Goal: Task Accomplishment & Management: Complete application form

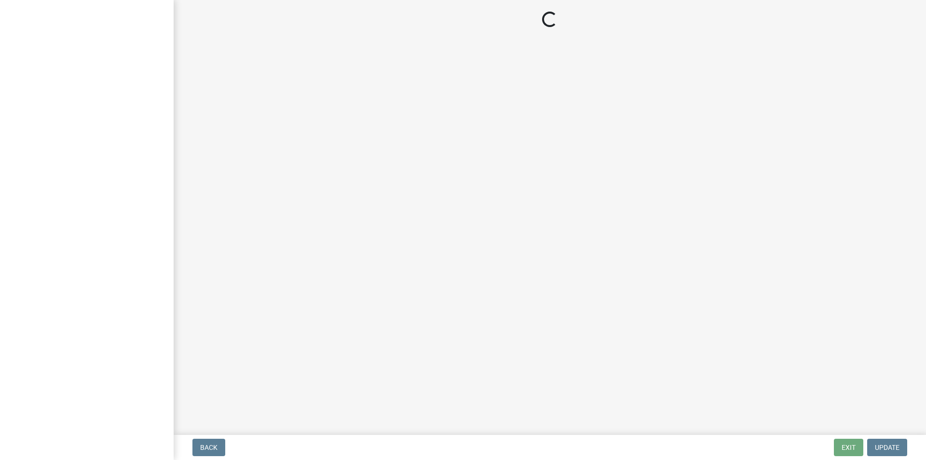
select select "IN"
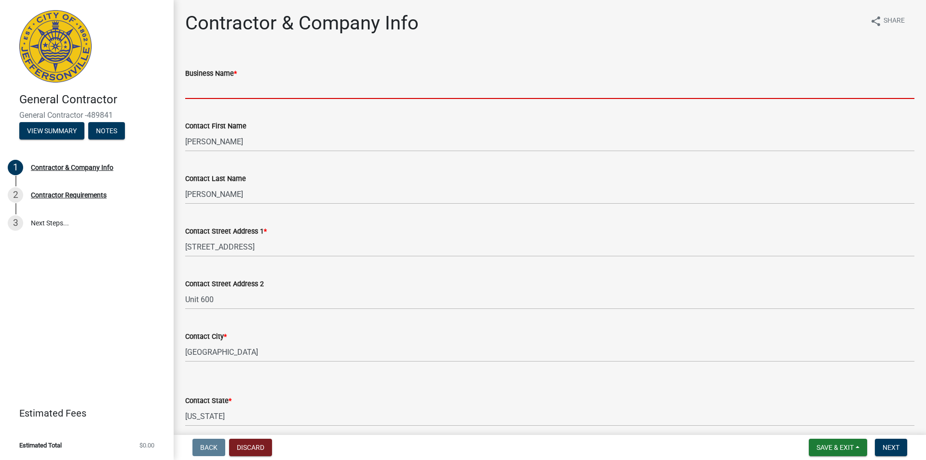
click at [390, 82] on input "Business Name *" at bounding box center [549, 89] width 729 height 20
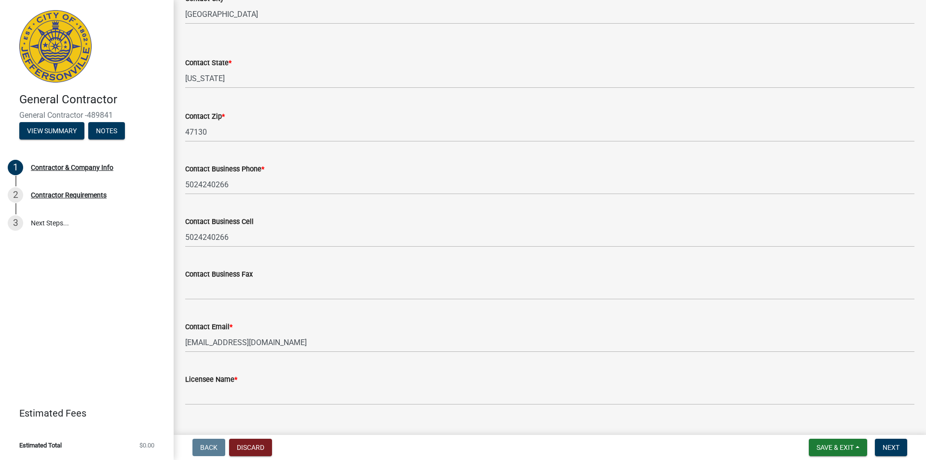
scroll to position [357, 0]
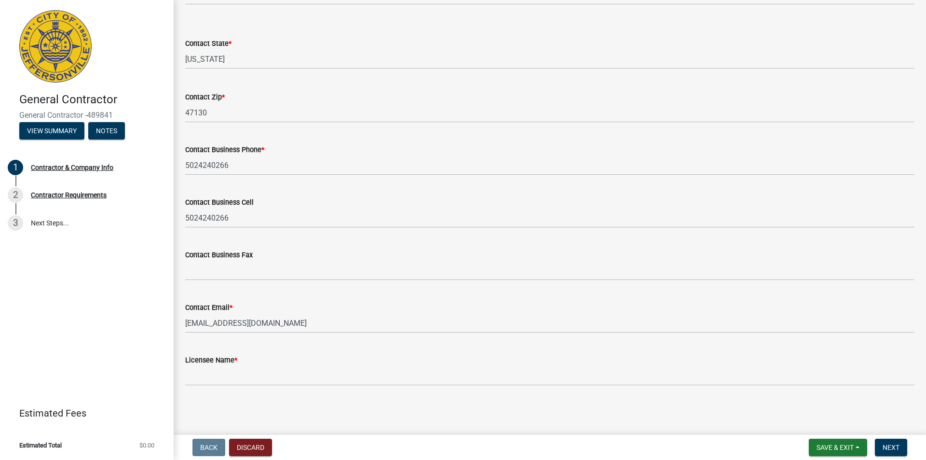
type input "Water Emergency Services Inc"
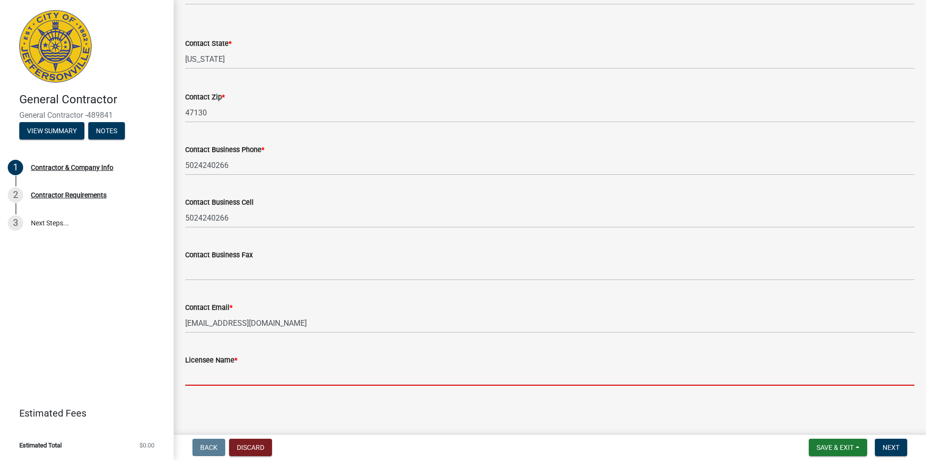
click at [260, 379] on input "Licensee Name *" at bounding box center [549, 376] width 729 height 20
type input "[PERSON_NAME]"
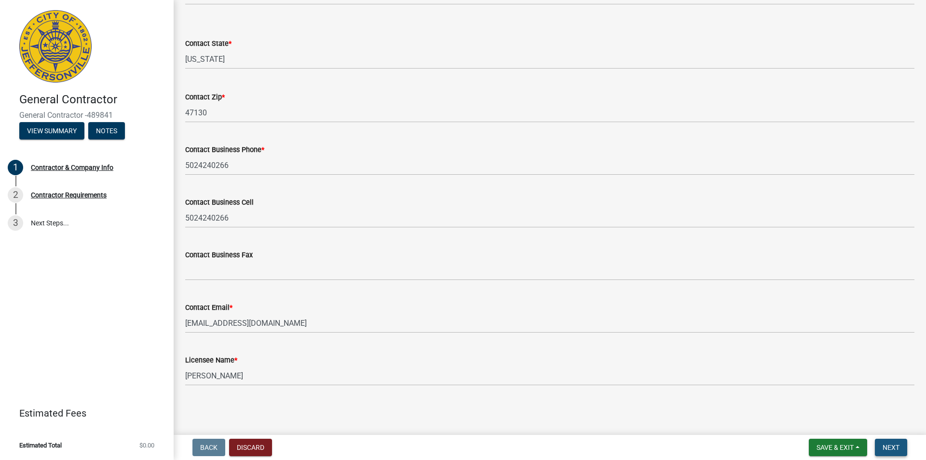
click at [897, 446] on span "Next" at bounding box center [891, 447] width 17 height 8
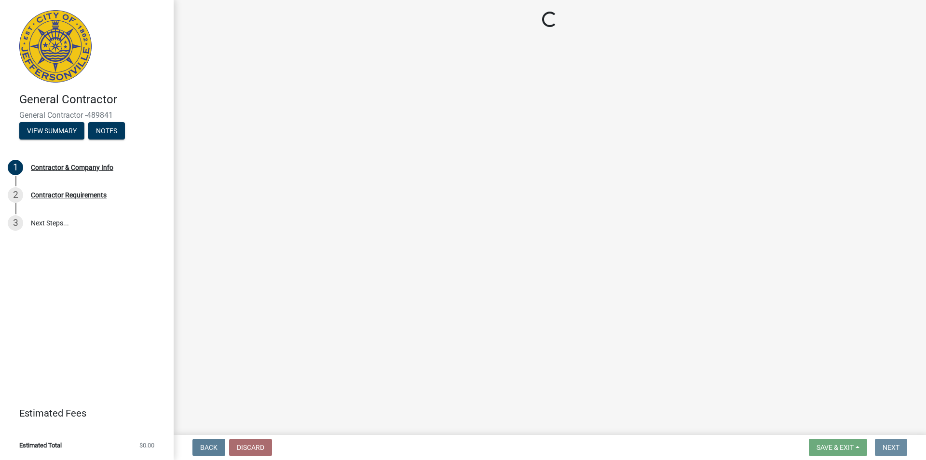
scroll to position [0, 0]
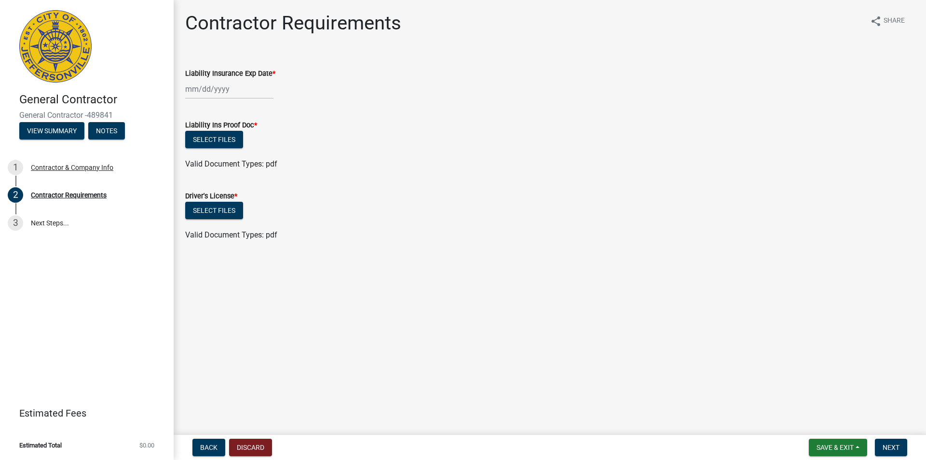
click at [194, 90] on div at bounding box center [229, 89] width 88 height 20
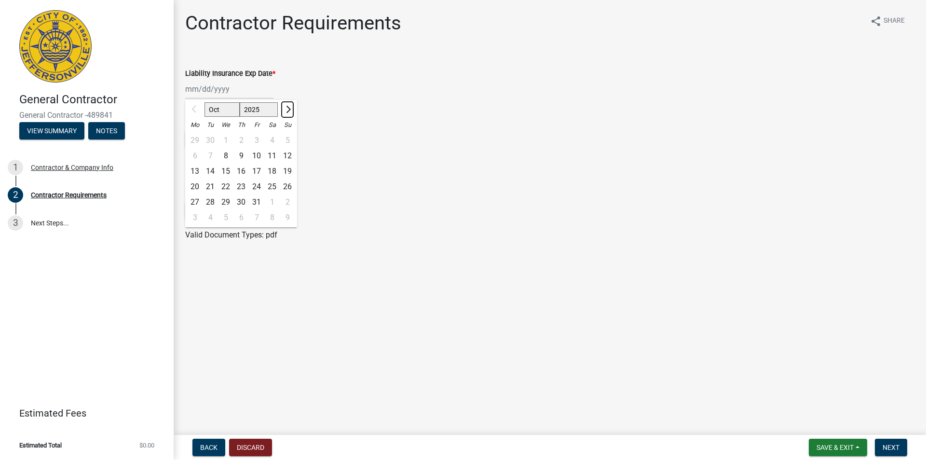
click at [288, 109] on span "Next month" at bounding box center [287, 109] width 7 height 7
select select "1"
select select "2026"
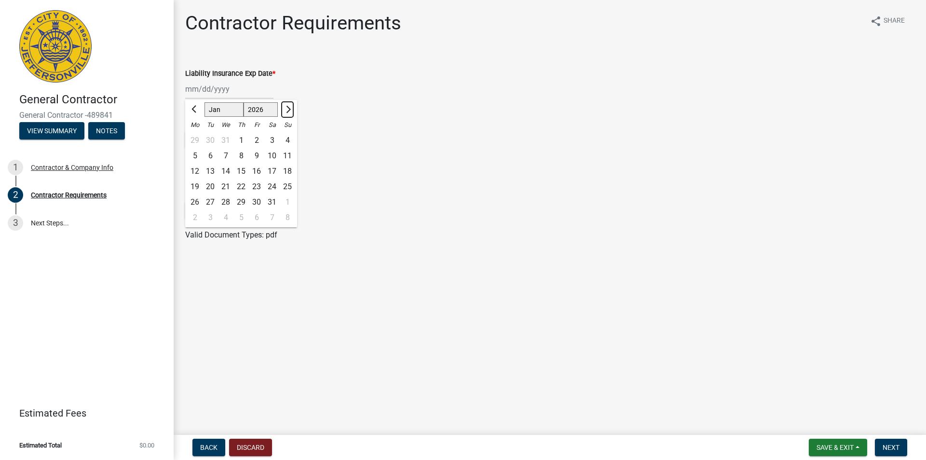
click at [288, 109] on span "Next month" at bounding box center [287, 109] width 7 height 7
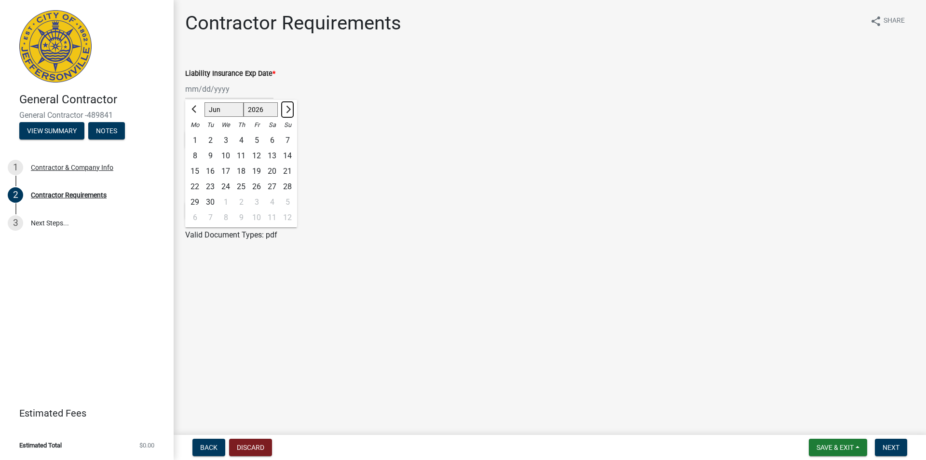
click at [288, 109] on span "Next month" at bounding box center [287, 109] width 7 height 7
click at [195, 109] on span "Previous month" at bounding box center [194, 109] width 7 height 7
select select "8"
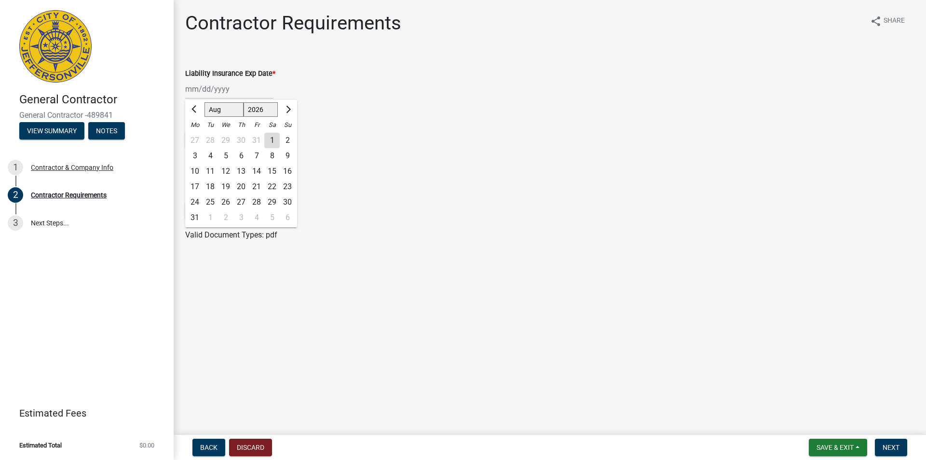
click at [285, 153] on div "9" at bounding box center [287, 155] width 15 height 15
type input "[DATE]"
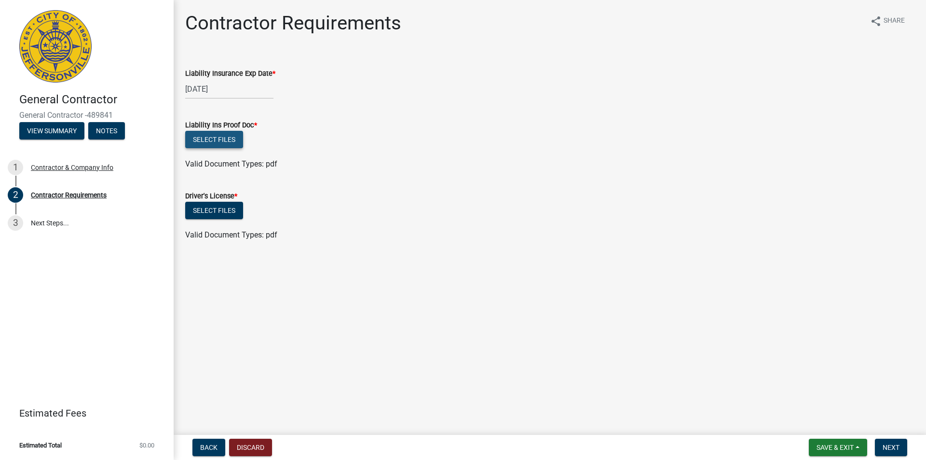
click at [237, 139] on button "Select files" at bounding box center [214, 139] width 58 height 17
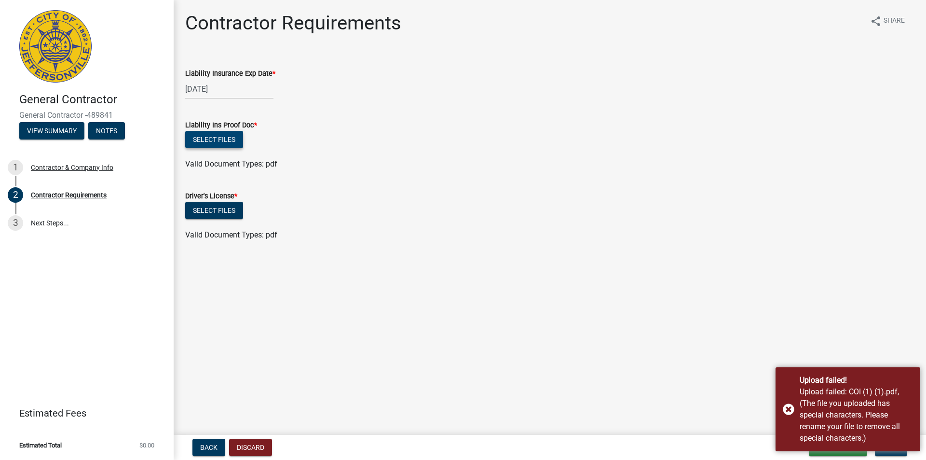
click at [212, 142] on button "Select files" at bounding box center [214, 139] width 58 height 17
click at [225, 131] on button "Select files" at bounding box center [214, 139] width 58 height 17
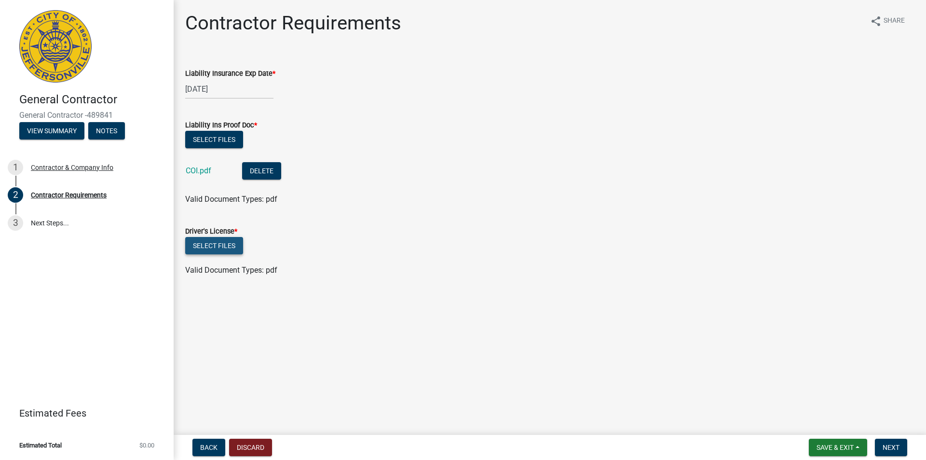
click at [224, 243] on button "Select files" at bounding box center [214, 245] width 58 height 17
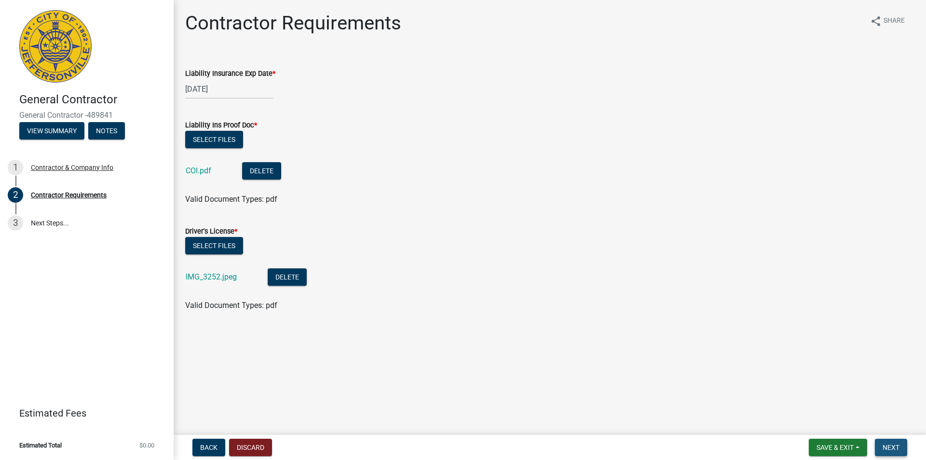
click at [889, 452] on button "Next" at bounding box center [891, 446] width 32 height 17
